Goal: Check status: Check status

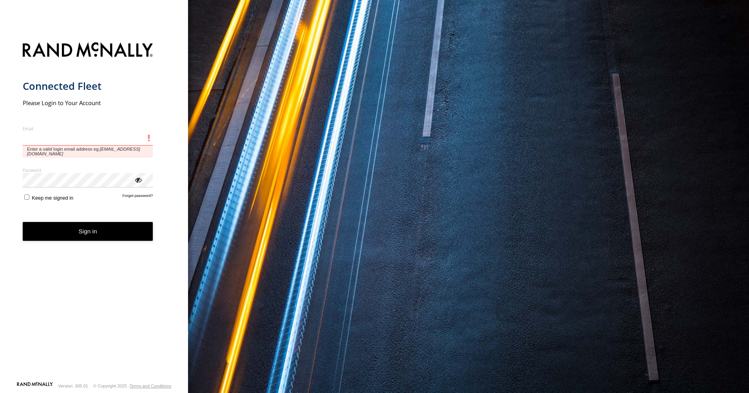
type input "**********"
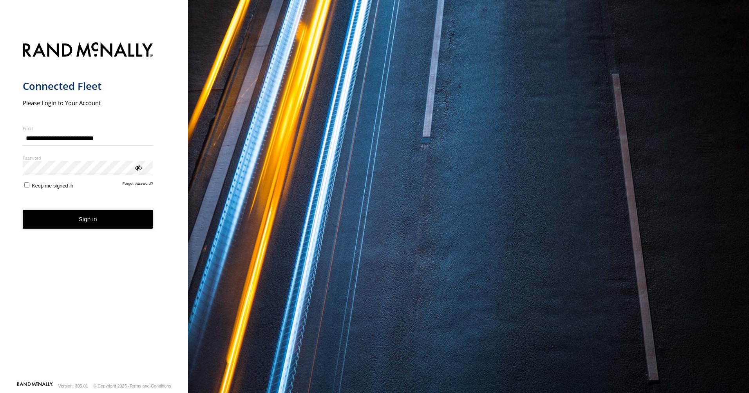
click at [87, 230] on form "**********" at bounding box center [94, 209] width 143 height 343
click at [109, 213] on button "Sign in" at bounding box center [88, 219] width 131 height 19
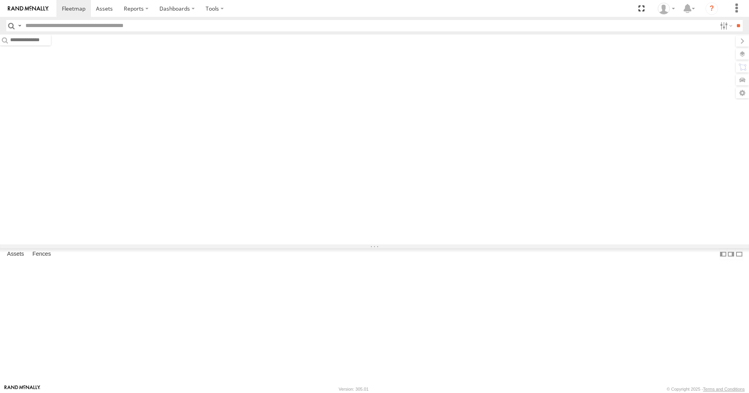
click at [88, 25] on input "text" at bounding box center [369, 25] width 694 height 11
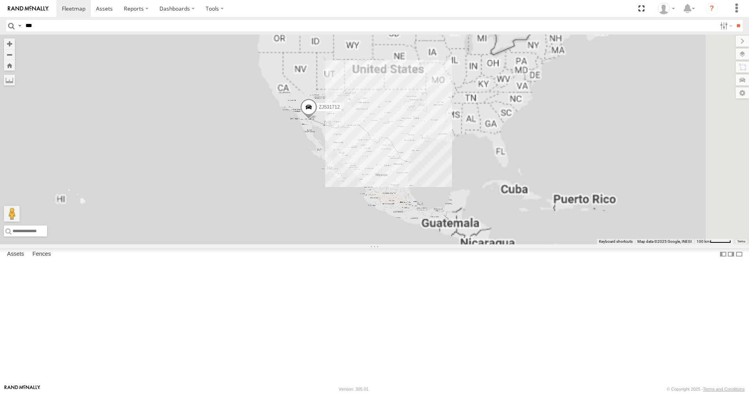
type input "***"
click at [734, 20] on input "**" at bounding box center [738, 25] width 9 height 11
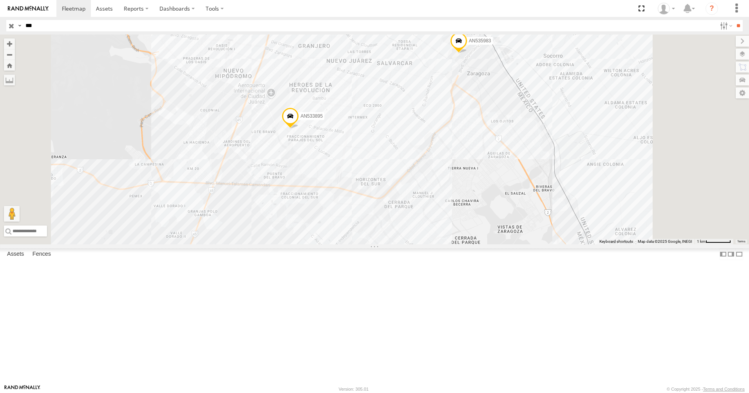
click at [0, 0] on div "BASE 7" at bounding box center [0, 0] width 0 height 0
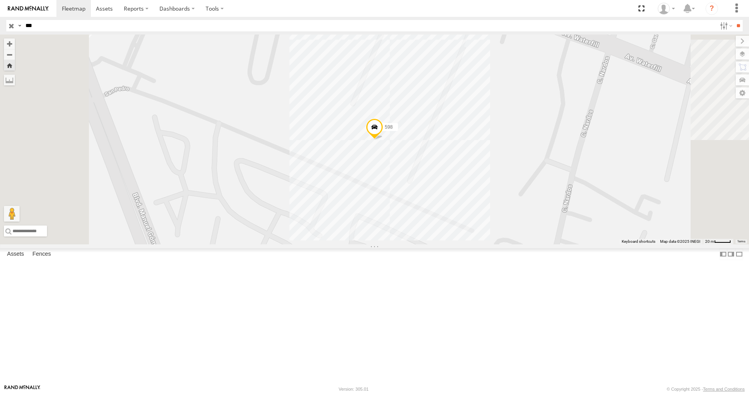
click at [383, 140] on span at bounding box center [374, 128] width 17 height 21
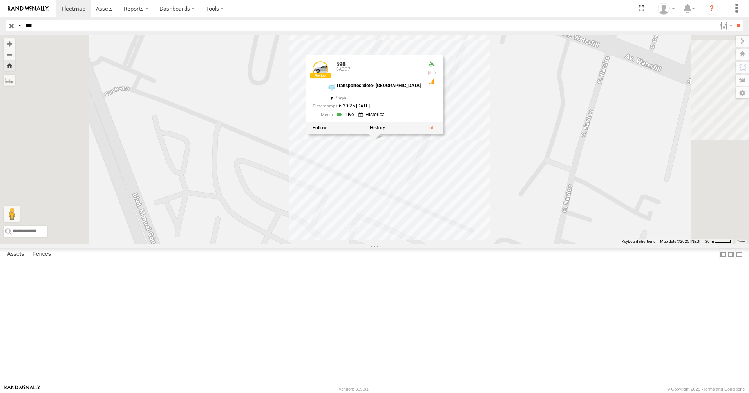
click at [632, 244] on div "598 598 BASE 7 Transportes Siete- [GEOGRAPHIC_DATA] 31.66975 , -106.36297 0 06:…" at bounding box center [374, 139] width 749 height 210
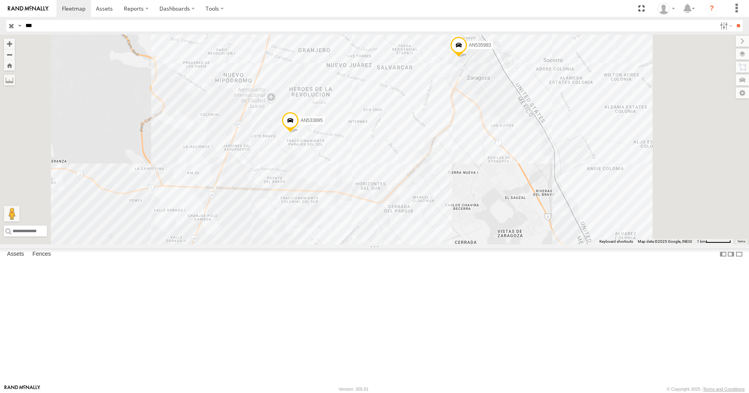
click at [0, 0] on div "598" at bounding box center [0, 0] width 0 height 0
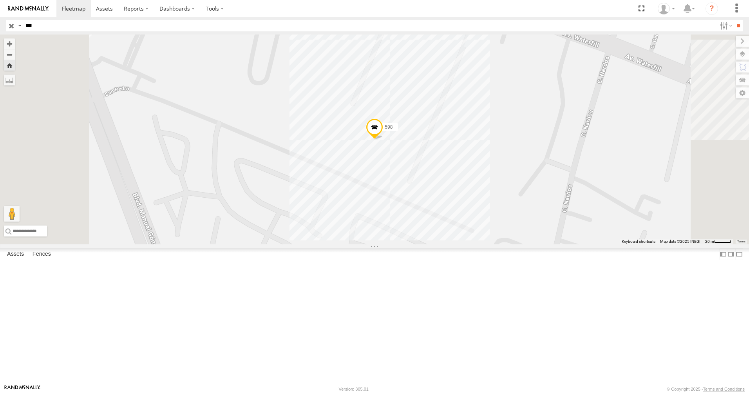
click at [383, 140] on span at bounding box center [374, 128] width 17 height 21
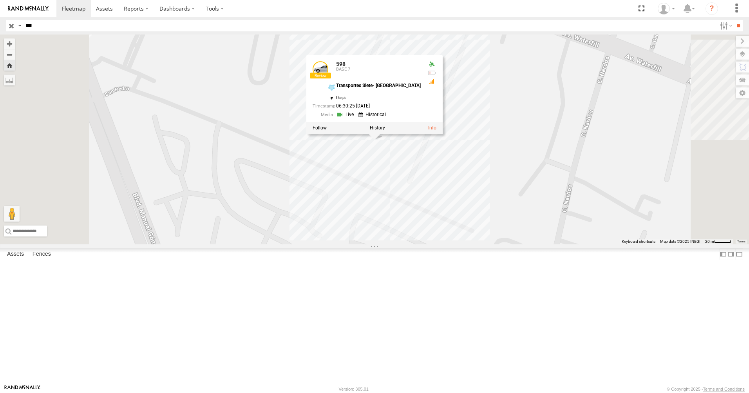
click at [403, 242] on div "598 598 BASE 7 Transportes Siete- [GEOGRAPHIC_DATA] 31.66975 , -106.36297 0 06:…" at bounding box center [374, 139] width 749 height 210
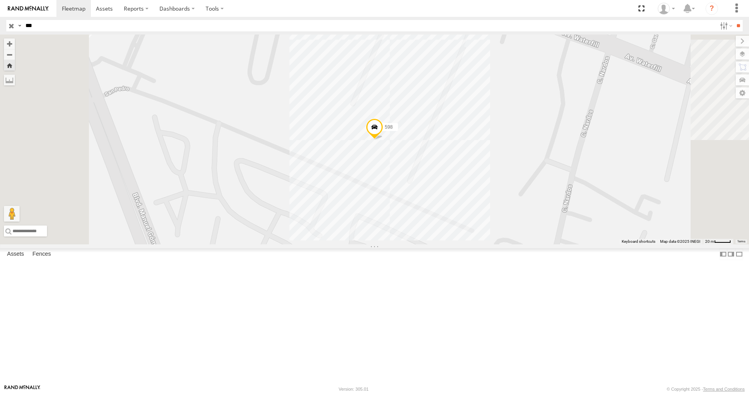
click at [33, 7] on img at bounding box center [28, 8] width 41 height 5
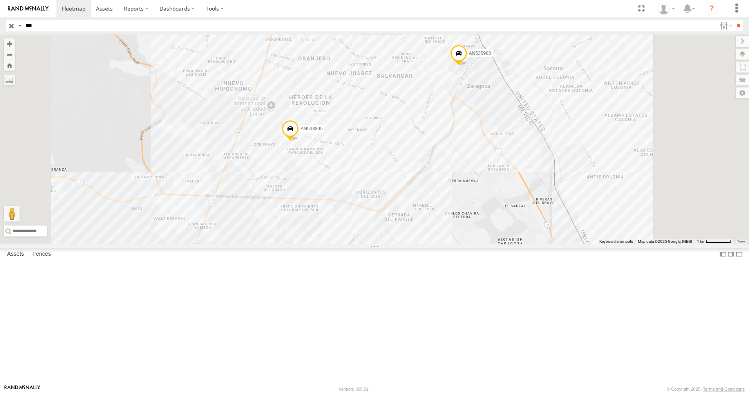
click at [0, 0] on div "598" at bounding box center [0, 0] width 0 height 0
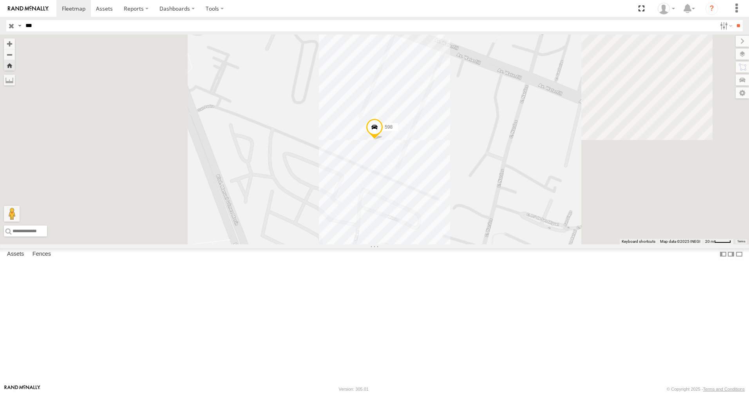
click at [383, 140] on span at bounding box center [374, 128] width 17 height 21
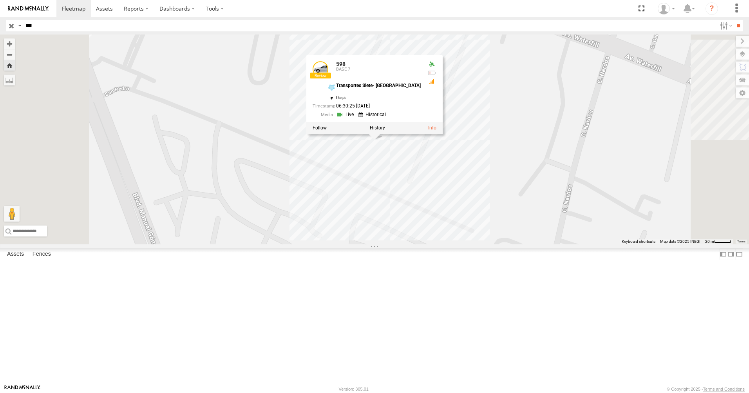
click at [0, 0] on div "598" at bounding box center [0, 0] width 0 height 0
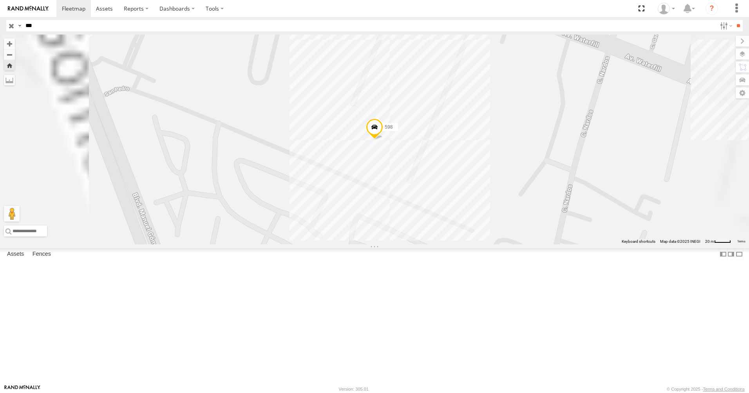
click at [32, 13] on link at bounding box center [28, 8] width 56 height 17
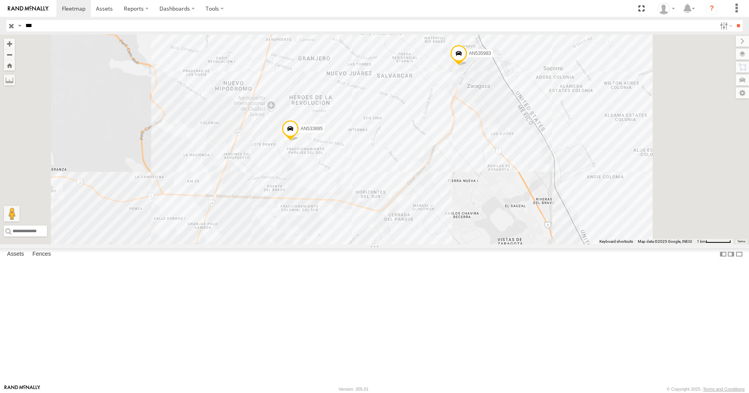
click at [0, 0] on div "598 BASE 7" at bounding box center [0, 0] width 0 height 0
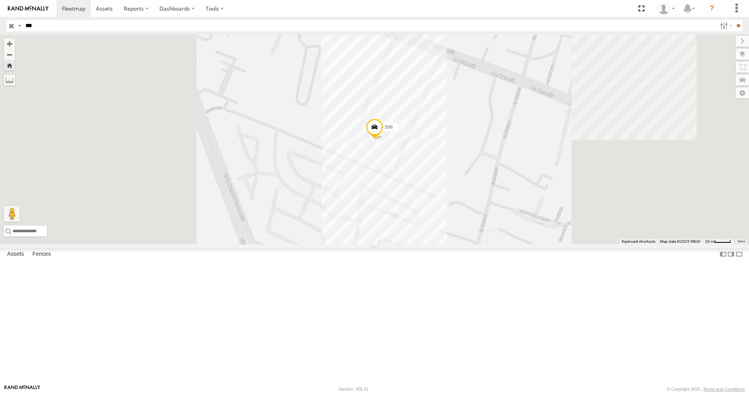
click at [383, 140] on span at bounding box center [374, 128] width 17 height 21
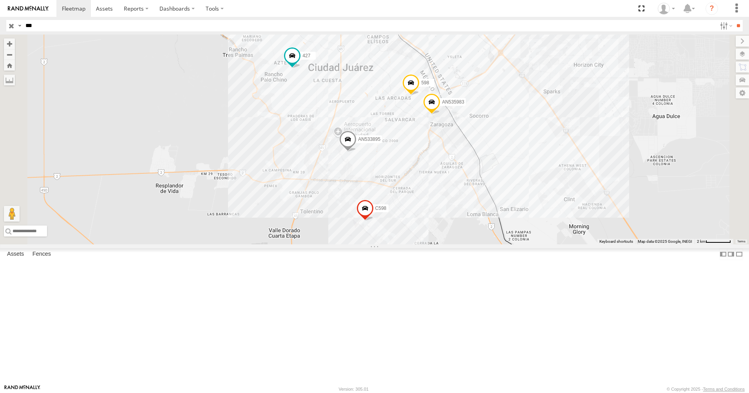
click at [0, 0] on div "BASE 7" at bounding box center [0, 0] width 0 height 0
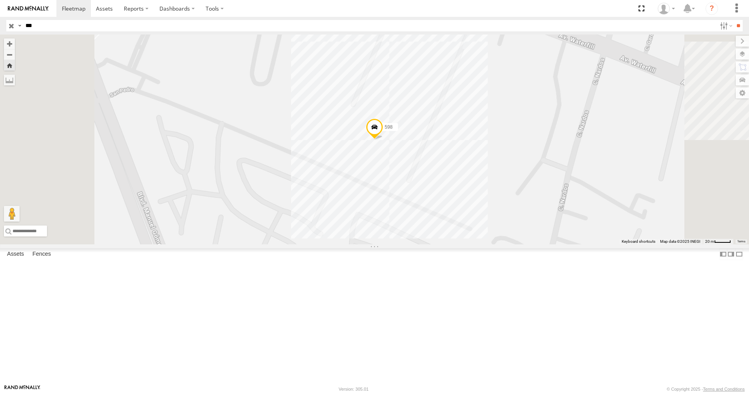
click at [383, 140] on span at bounding box center [374, 128] width 17 height 21
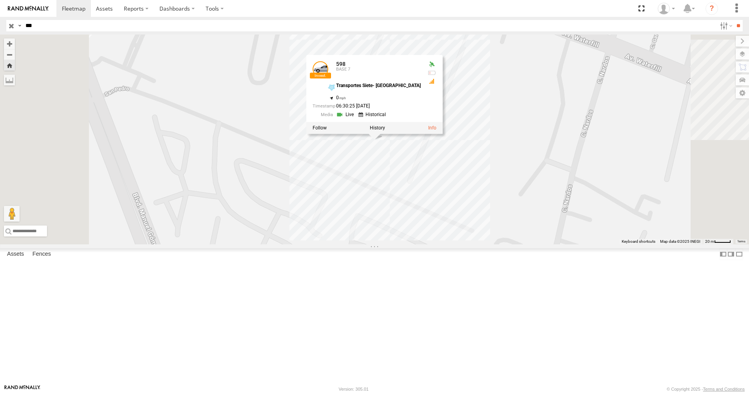
click at [470, 219] on div "598 598 BASE 7 Transportes Siete- [GEOGRAPHIC_DATA] 31.66975 , -106.36297 0 06:…" at bounding box center [374, 139] width 749 height 210
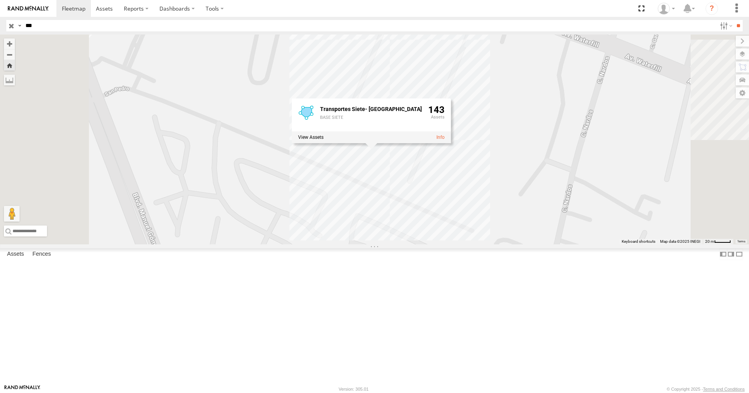
click at [277, 167] on div "598 Transportes Siete- [GEOGRAPHIC_DATA] SIETE 143" at bounding box center [374, 139] width 749 height 210
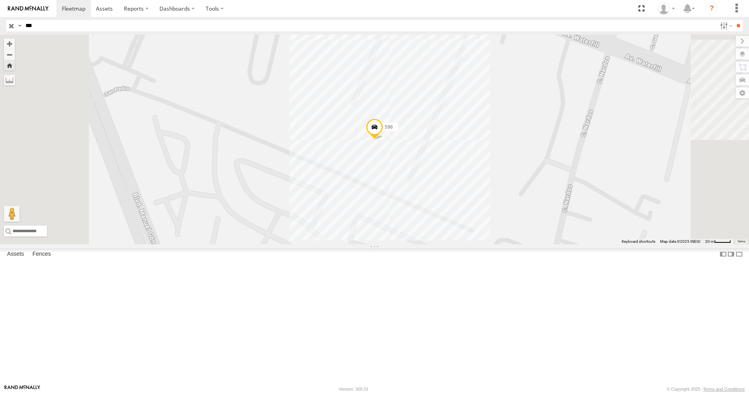
click at [0, 0] on div "BASE 7" at bounding box center [0, 0] width 0 height 0
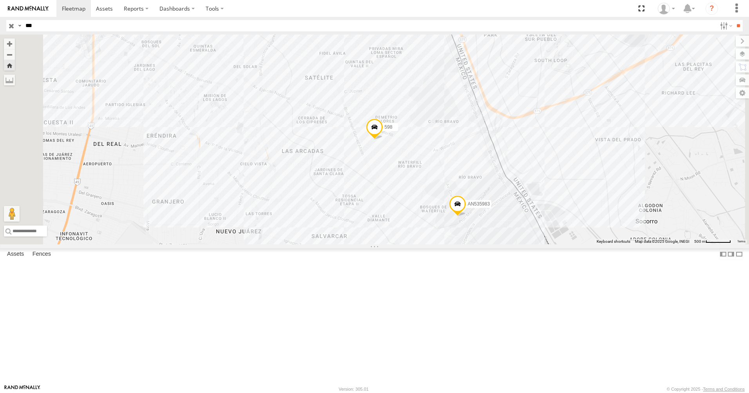
click at [0, 0] on div "598" at bounding box center [0, 0] width 0 height 0
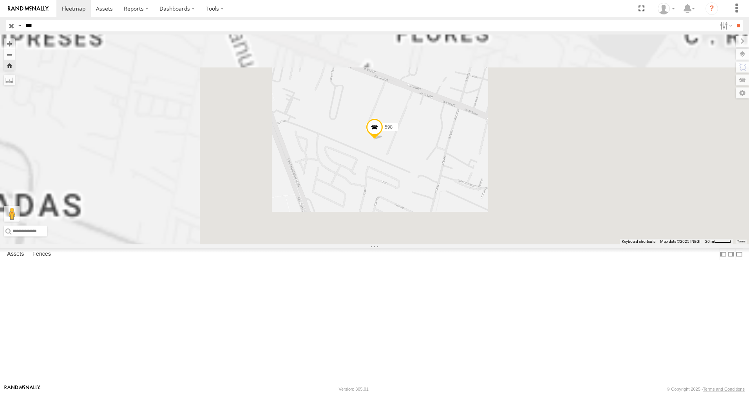
click at [383, 139] on span at bounding box center [374, 128] width 17 height 21
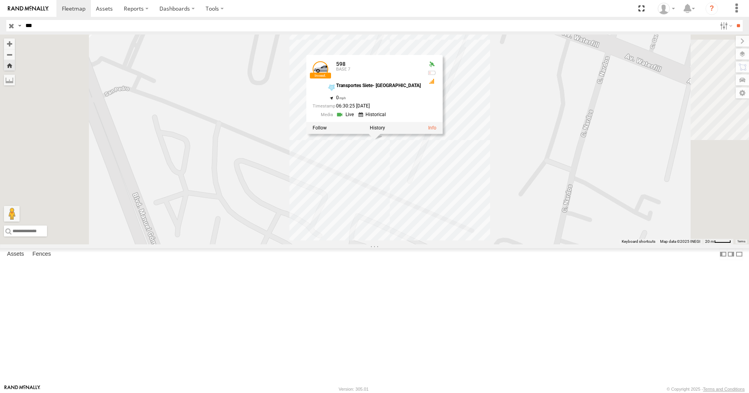
click at [0, 0] on div "BASE 7" at bounding box center [0, 0] width 0 height 0
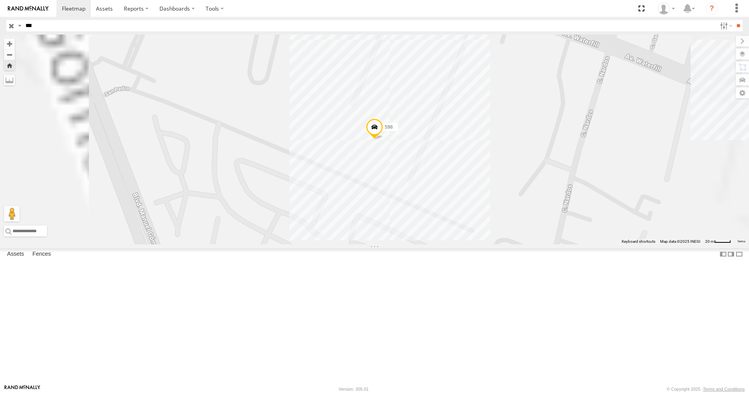
click at [383, 140] on span at bounding box center [374, 128] width 17 height 21
